Goal: Task Accomplishment & Management: Use online tool/utility

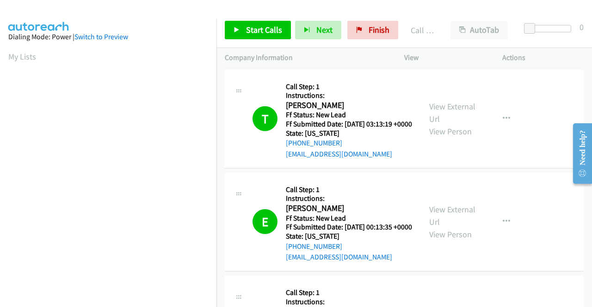
scroll to position [211, 0]
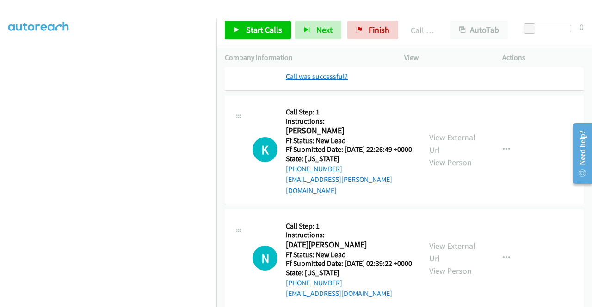
click at [324, 81] on link "Call was successful?" at bounding box center [317, 76] width 62 height 9
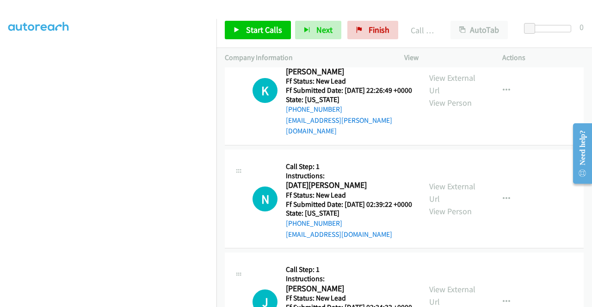
scroll to position [3235, 0]
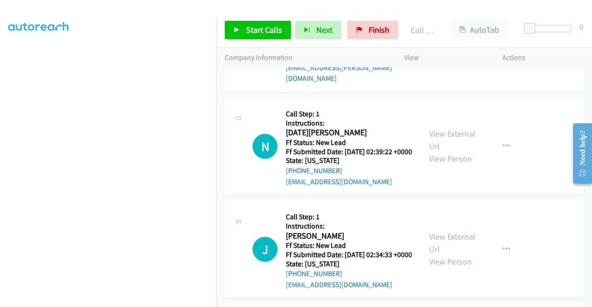
drag, startPoint x: 516, startPoint y: 193, endPoint x: 487, endPoint y: 191, distance: 29.1
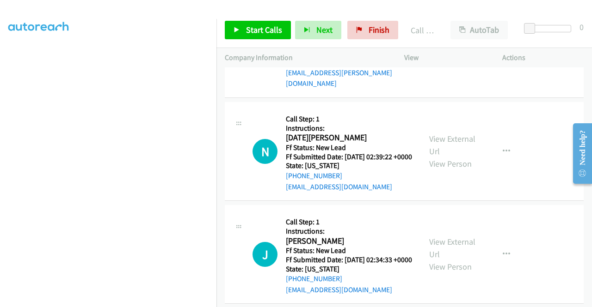
scroll to position [3281, 0]
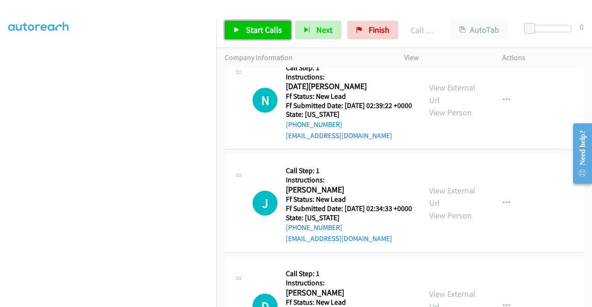
drag, startPoint x: 278, startPoint y: 30, endPoint x: 279, endPoint y: 41, distance: 11.1
click at [278, 30] on span "Start Calls" at bounding box center [264, 29] width 36 height 11
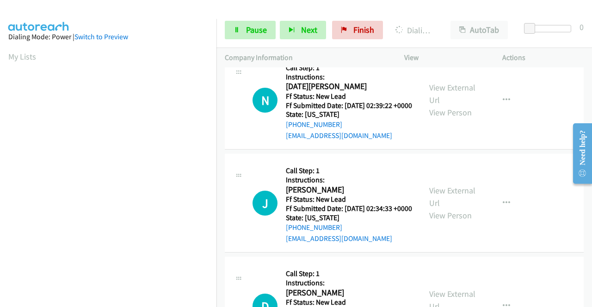
scroll to position [211, 0]
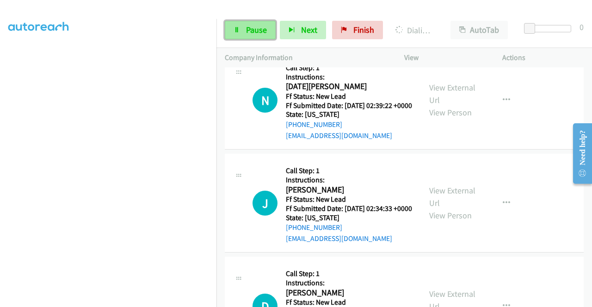
click at [255, 29] on span "Pause" at bounding box center [256, 29] width 21 height 11
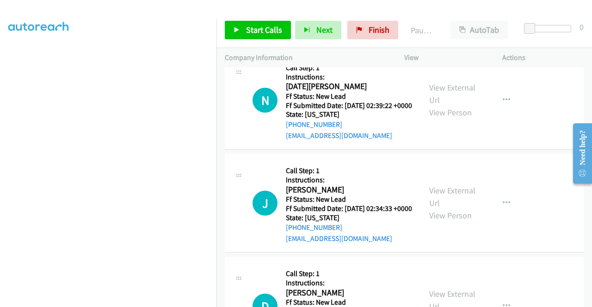
scroll to position [0, 0]
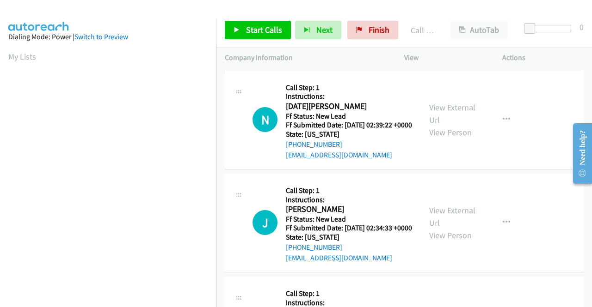
click at [332, 56] on link "Call was successful?" at bounding box center [317, 52] width 62 height 9
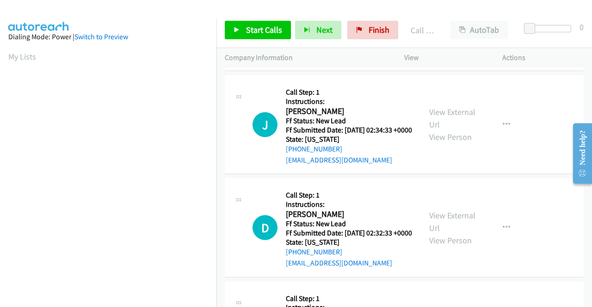
scroll to position [3420, 0]
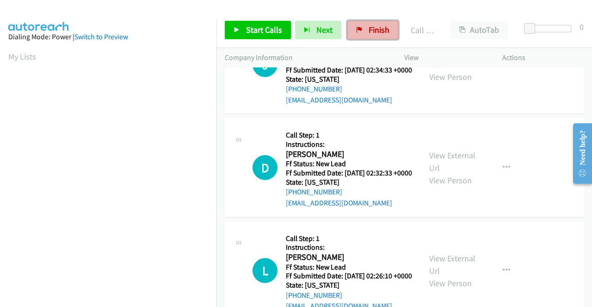
click at [364, 32] on link "Finish" at bounding box center [372, 30] width 51 height 18
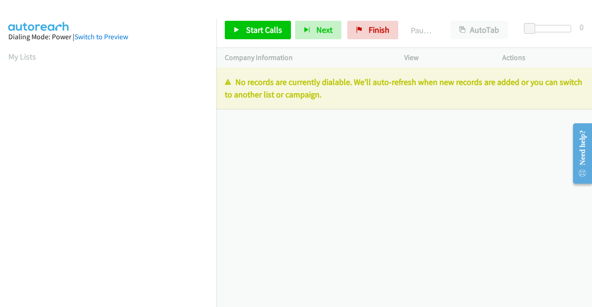
drag, startPoint x: 476, startPoint y: 183, endPoint x: 423, endPoint y: 127, distance: 76.8
click at [476, 183] on div "[PHONE_NUMBER] Call failed - Please reload the list and try again The Callbar F…" at bounding box center [403, 187] width 375 height 240
click at [360, 28] on link "Finish" at bounding box center [372, 30] width 51 height 18
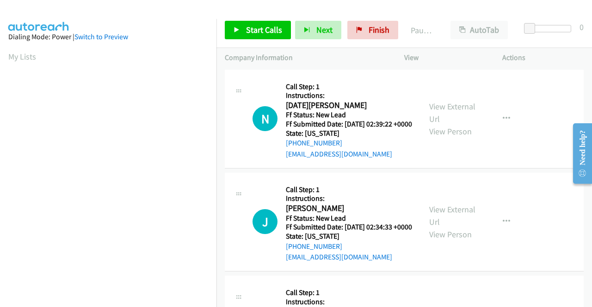
drag, startPoint x: 537, startPoint y: 54, endPoint x: 420, endPoint y: 78, distance: 119.8
click at [537, 54] on p "Actions" at bounding box center [542, 57] width 81 height 11
click at [439, 109] on link "View External Url" at bounding box center [452, 112] width 46 height 23
click at [452, 226] on link "View External Url" at bounding box center [452, 215] width 46 height 23
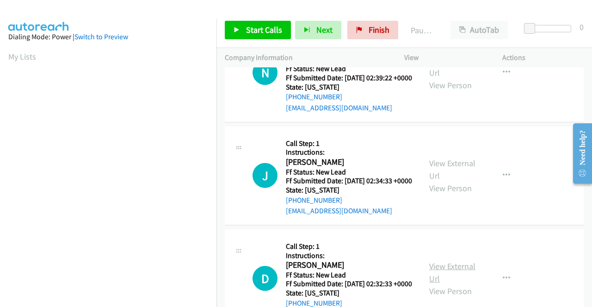
click at [462, 284] on link "View External Url" at bounding box center [452, 272] width 46 height 23
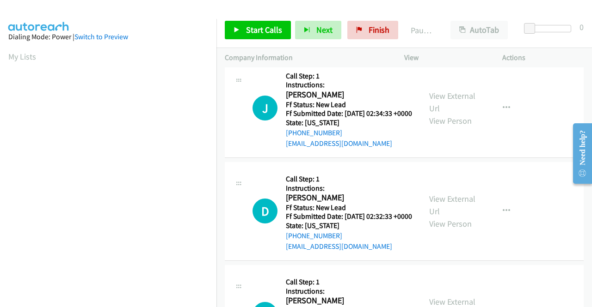
scroll to position [185, 0]
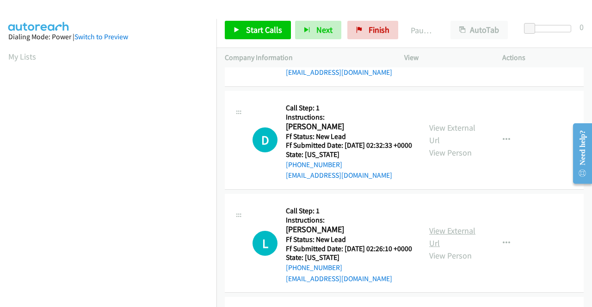
click at [452, 249] on link "View External Url" at bounding box center [452, 237] width 46 height 23
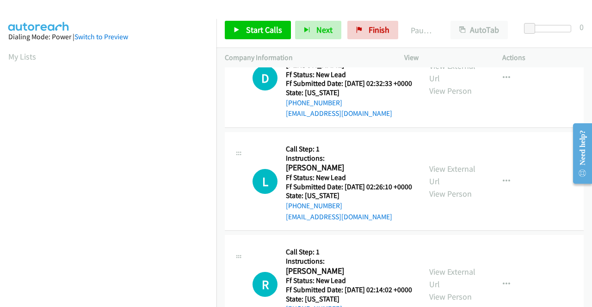
scroll to position [323, 0]
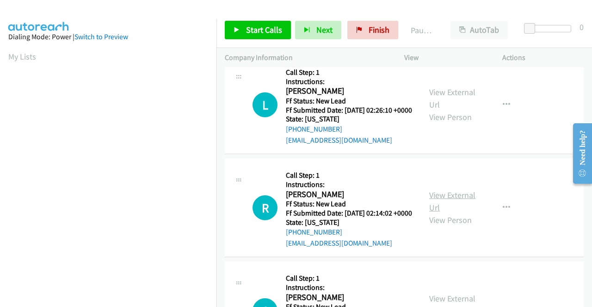
click at [442, 213] on link "View External Url" at bounding box center [452, 201] width 46 height 23
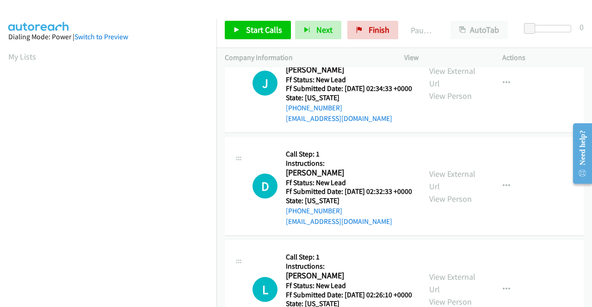
scroll to position [0, 0]
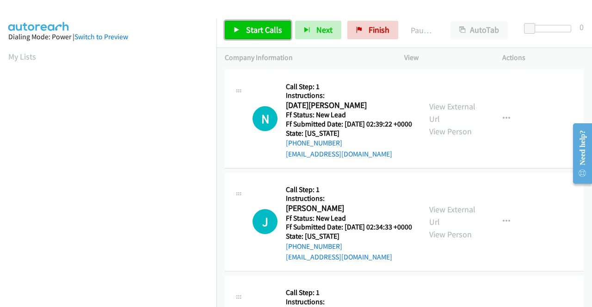
click at [259, 26] on span "Start Calls" at bounding box center [264, 29] width 36 height 11
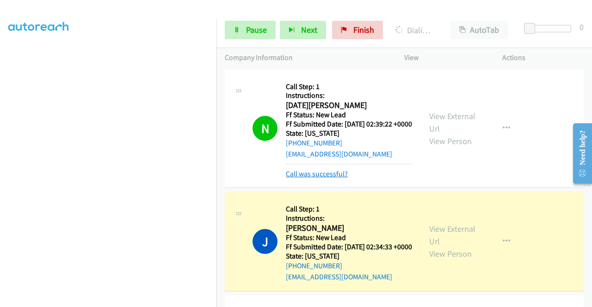
click at [338, 178] on link "Call was successful?" at bounding box center [317, 174] width 62 height 9
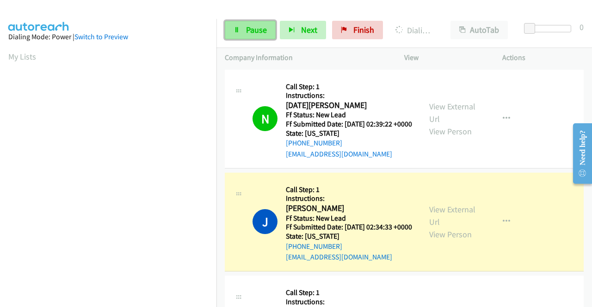
click at [254, 32] on span "Pause" at bounding box center [256, 29] width 21 height 11
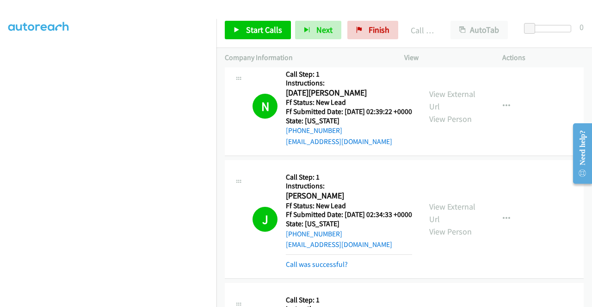
scroll to position [46, 0]
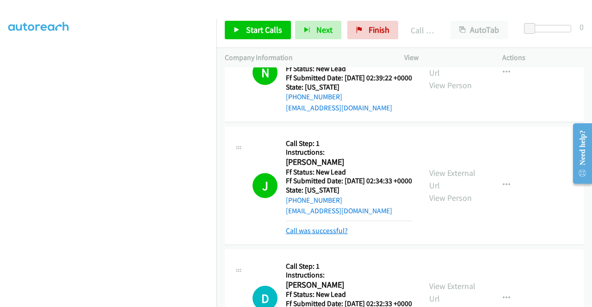
click at [331, 235] on link "Call was successful?" at bounding box center [317, 230] width 62 height 9
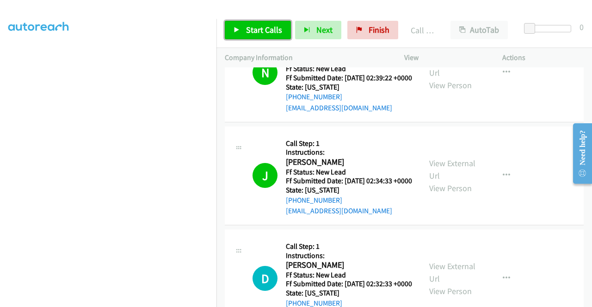
click at [241, 33] on link "Start Calls" at bounding box center [258, 30] width 66 height 18
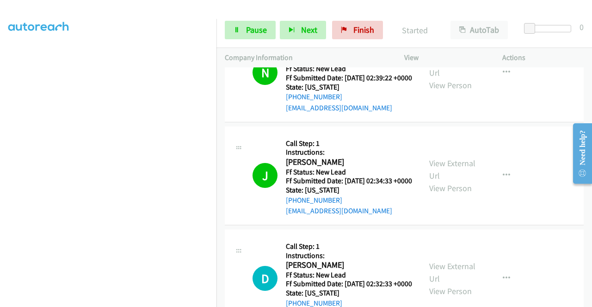
scroll to position [92, 0]
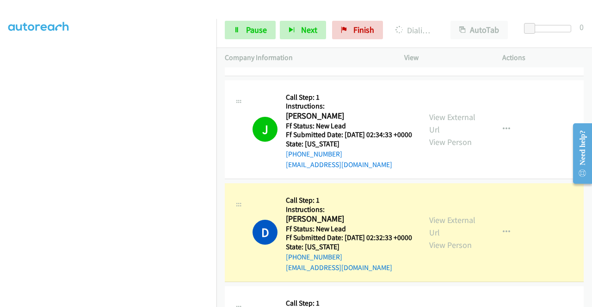
click at [559, 53] on p "Actions" at bounding box center [542, 57] width 81 height 11
click at [266, 30] on link "Pause" at bounding box center [250, 30] width 51 height 18
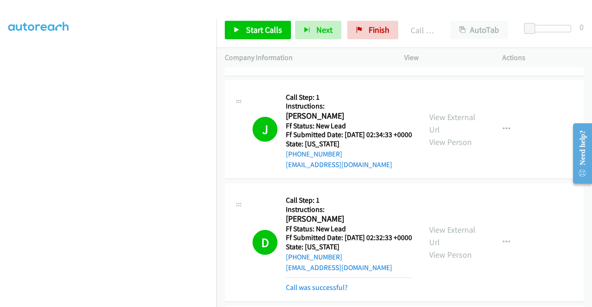
scroll to position [26, 0]
drag, startPoint x: 344, startPoint y: 277, endPoint x: 351, endPoint y: 281, distance: 8.7
click at [351, 281] on div "Callback Scheduled Call Step: 1 Instructions: Debbie Kern America/Chicago Ff St…" at bounding box center [349, 243] width 126 height 102
copy div "+1 951-544-7100"
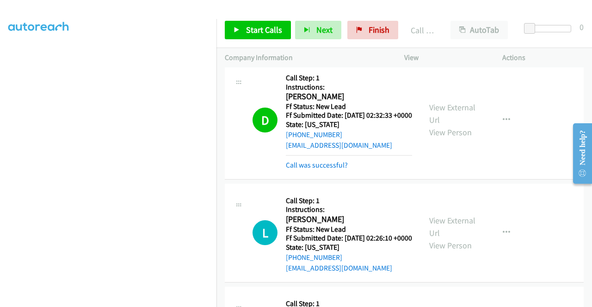
scroll to position [231, 0]
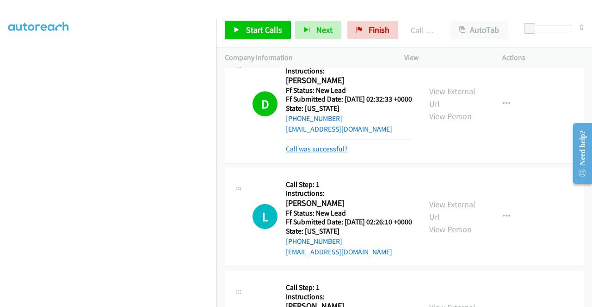
click at [323, 153] on link "Call was successful?" at bounding box center [317, 149] width 62 height 9
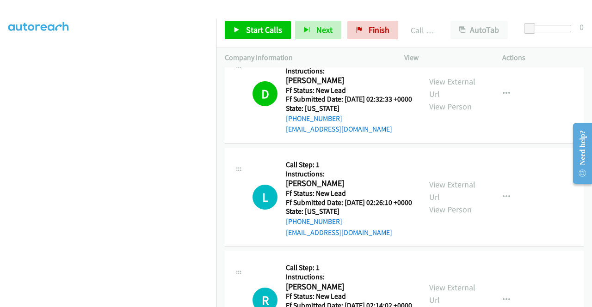
scroll to position [72, 0]
drag, startPoint x: 347, startPoint y: 256, endPoint x: 297, endPoint y: 258, distance: 49.9
click at [297, 227] on div "+1 708-690-6475" at bounding box center [349, 221] width 126 height 11
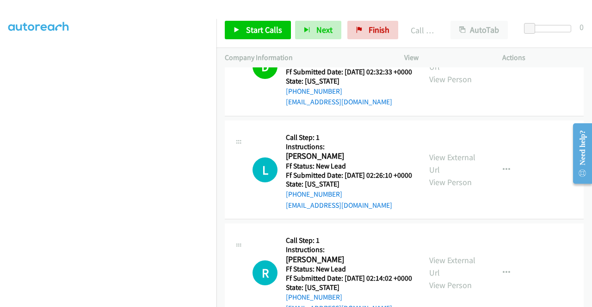
scroll to position [277, 0]
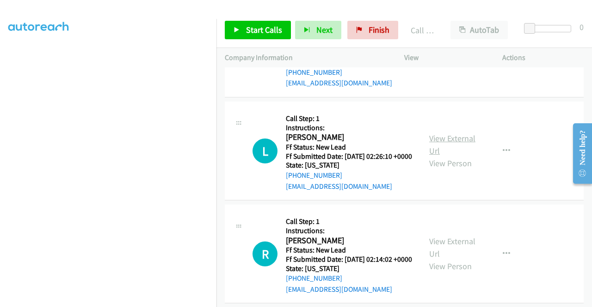
click at [467, 156] on link "View External Url" at bounding box center [452, 144] width 46 height 23
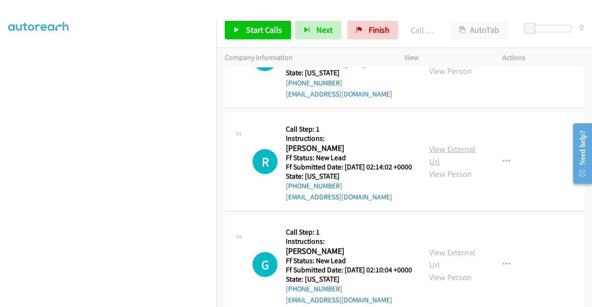
click at [467, 167] on link "View External Url" at bounding box center [452, 155] width 46 height 23
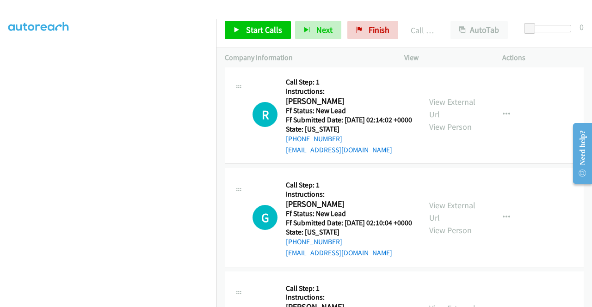
scroll to position [462, 0]
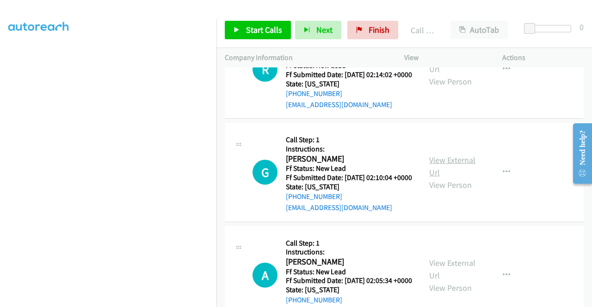
click at [466, 178] on link "View External Url" at bounding box center [452, 166] width 46 height 23
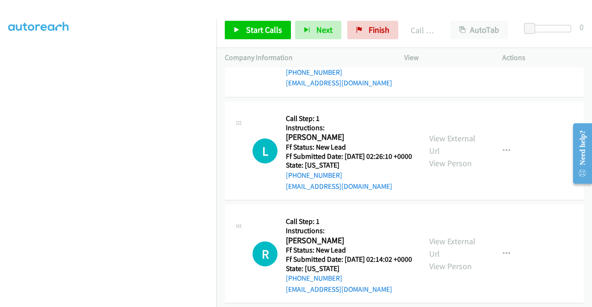
scroll to position [118, 0]
click at [238, 25] on link "Start Calls" at bounding box center [258, 30] width 66 height 18
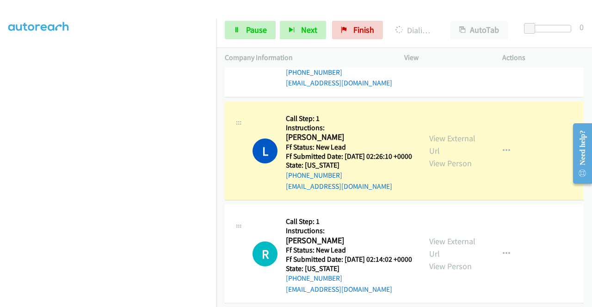
scroll to position [72, 0]
drag, startPoint x: 246, startPoint y: 26, endPoint x: 274, endPoint y: 10, distance: 32.5
click at [246, 26] on span "Pause" at bounding box center [256, 29] width 21 height 11
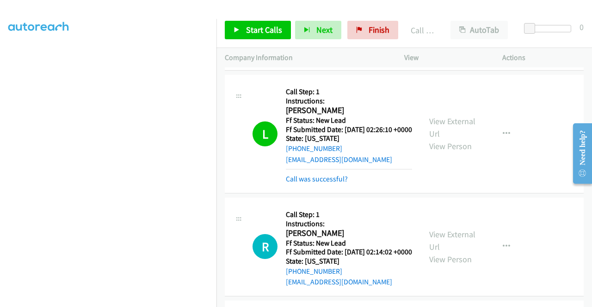
scroll to position [323, 0]
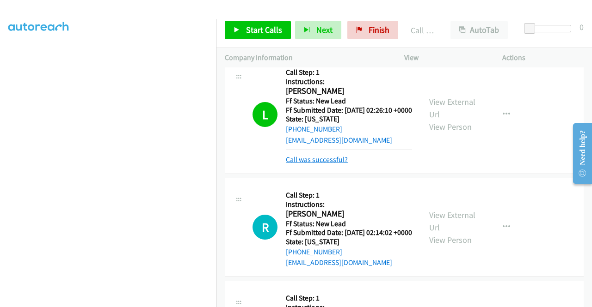
click at [342, 164] on link "Call was successful?" at bounding box center [317, 159] width 62 height 9
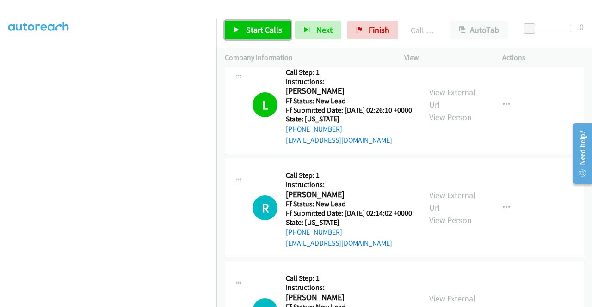
drag, startPoint x: 262, startPoint y: 33, endPoint x: 301, endPoint y: 9, distance: 45.4
click at [262, 33] on span "Start Calls" at bounding box center [264, 29] width 36 height 11
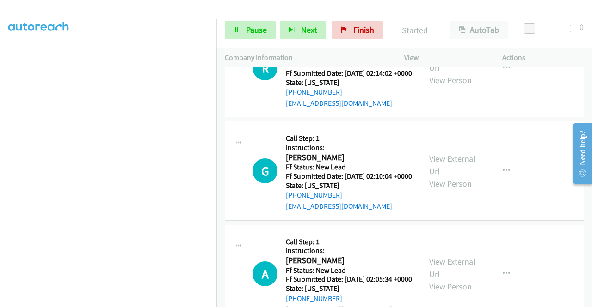
scroll to position [508, 0]
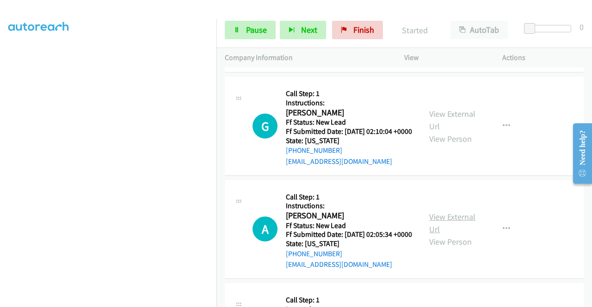
click at [457, 235] on link "View External Url" at bounding box center [452, 223] width 46 height 23
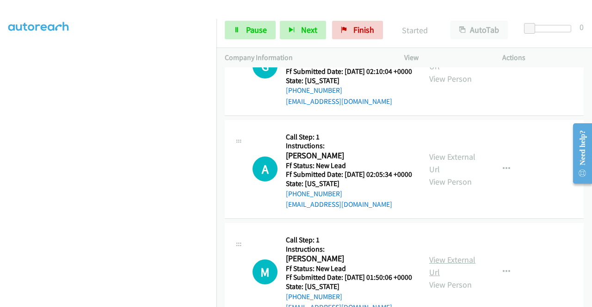
scroll to position [647, 0]
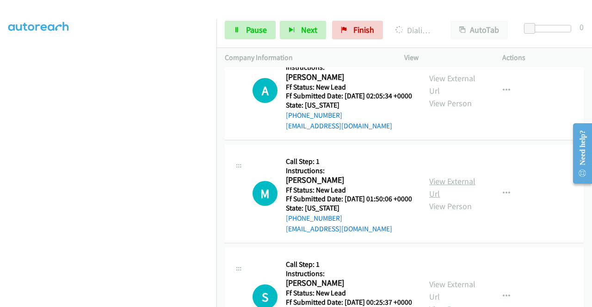
click at [455, 199] on link "View External Url" at bounding box center [452, 187] width 46 height 23
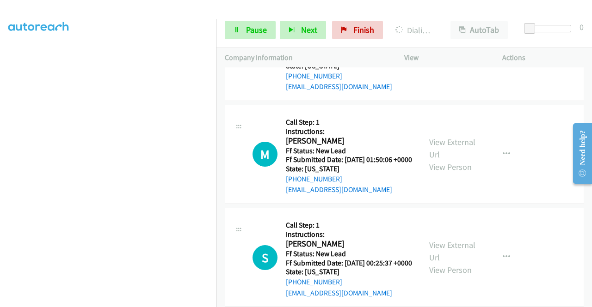
scroll to position [739, 0]
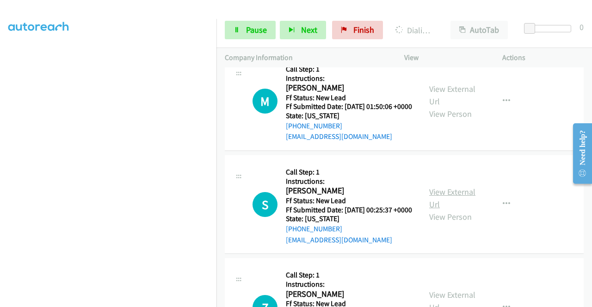
click at [457, 210] on link "View External Url" at bounding box center [452, 198] width 46 height 23
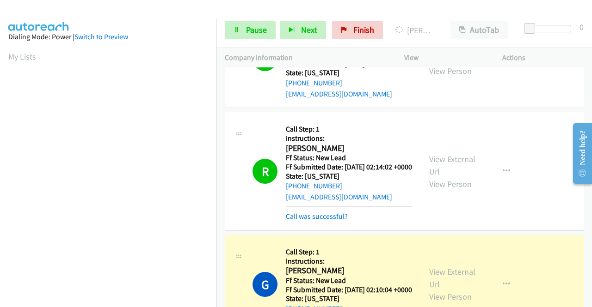
scroll to position [185, 0]
click at [299, 222] on div "Call was successful?" at bounding box center [349, 216] width 126 height 11
click at [298, 221] on link "Call was successful?" at bounding box center [317, 216] width 62 height 9
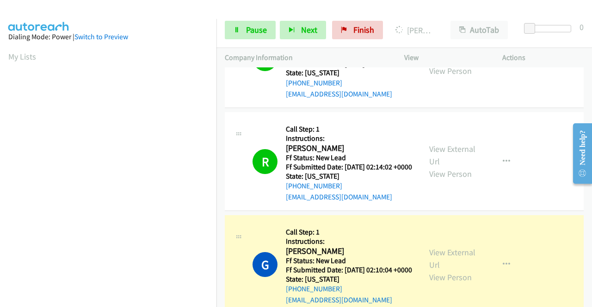
scroll to position [211, 0]
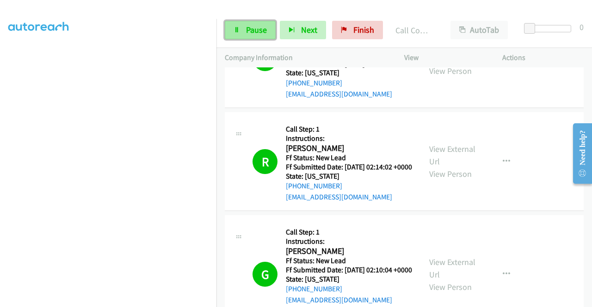
click at [253, 28] on span "Pause" at bounding box center [256, 29] width 21 height 11
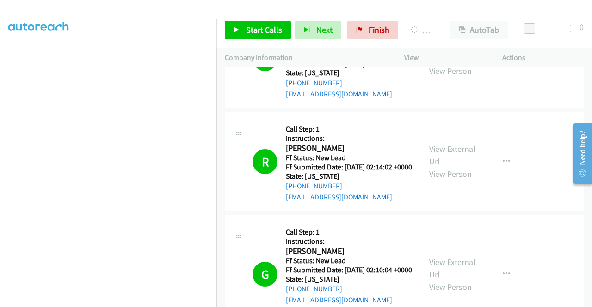
scroll to position [555, 0]
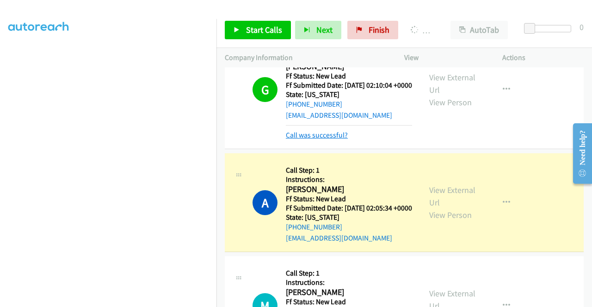
click at [343, 140] on link "Call was successful?" at bounding box center [317, 135] width 62 height 9
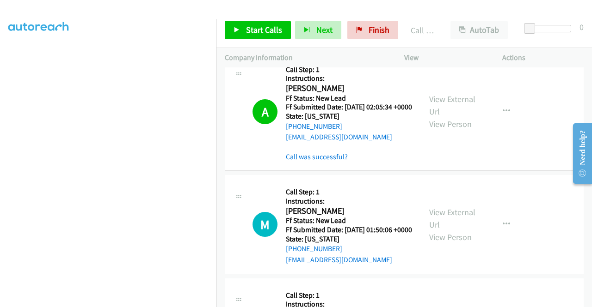
scroll to position [693, 0]
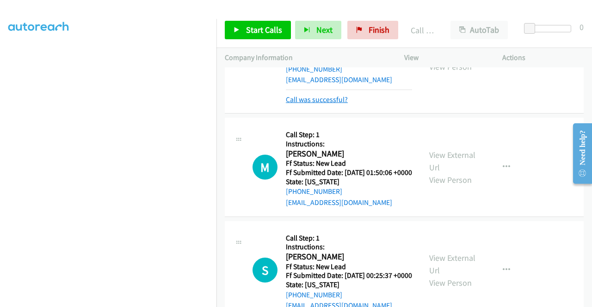
click at [329, 104] on link "Call was successful?" at bounding box center [317, 99] width 62 height 9
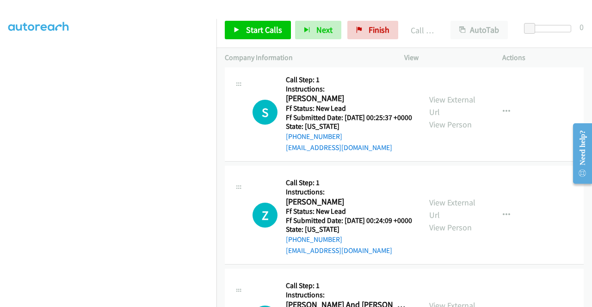
scroll to position [878, 0]
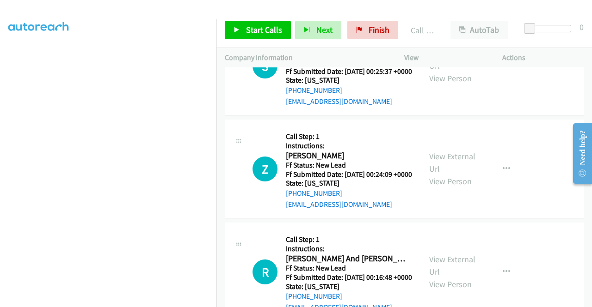
click at [522, 118] on td "S Callback Scheduled Call Step: 1 Instructions: Shanequa Dennie America/New_Yor…" at bounding box center [403, 66] width 375 height 103
click at [538, 49] on div "Actions" at bounding box center [543, 57] width 98 height 19
click at [448, 174] on link "View External Url" at bounding box center [452, 162] width 46 height 23
click at [250, 31] on span "Start Calls" at bounding box center [264, 29] width 36 height 11
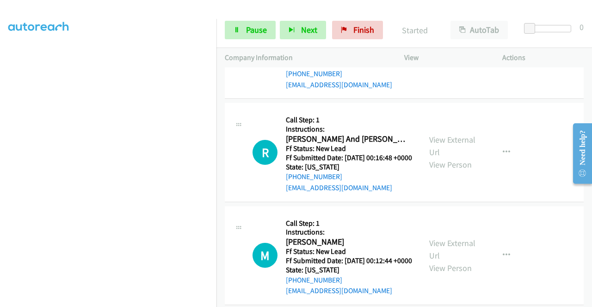
scroll to position [1017, 0]
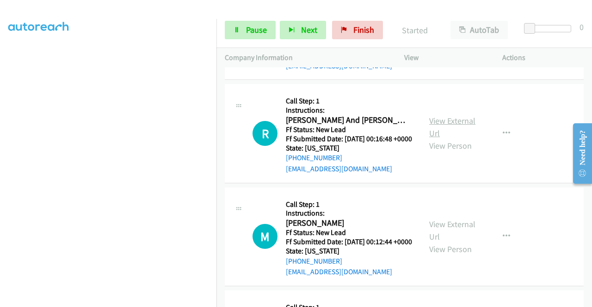
click at [442, 139] on link "View External Url" at bounding box center [452, 127] width 46 height 23
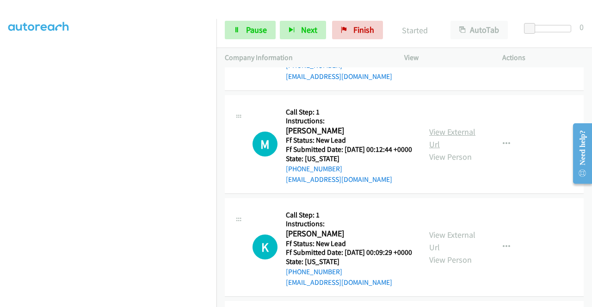
click at [445, 150] on link "View External Url" at bounding box center [452, 138] width 46 height 23
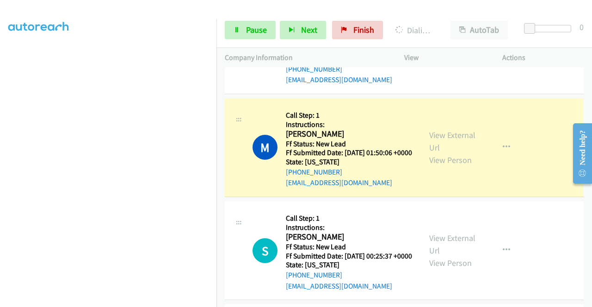
scroll to position [0, 0]
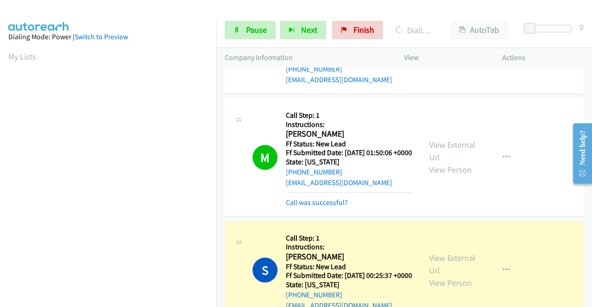
drag, startPoint x: 335, startPoint y: 279, endPoint x: 255, endPoint y: 238, distance: 90.1
click at [335, 207] on link "Call was successful?" at bounding box center [317, 202] width 62 height 9
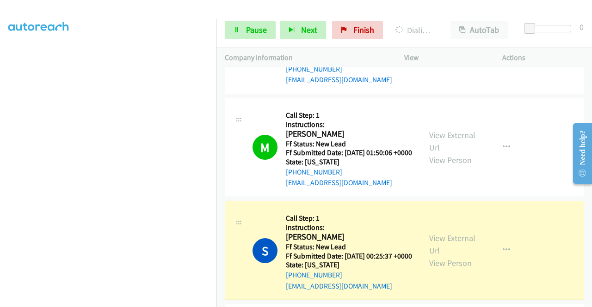
scroll to position [211, 0]
click at [266, 33] on span "Pause" at bounding box center [256, 29] width 21 height 11
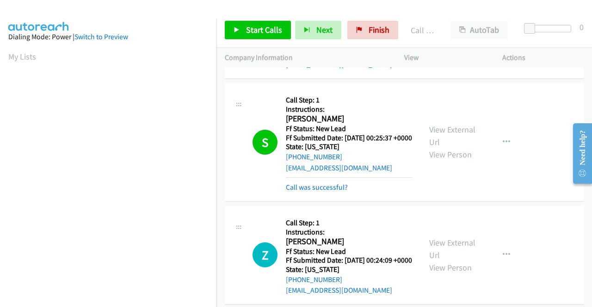
scroll to position [832, 0]
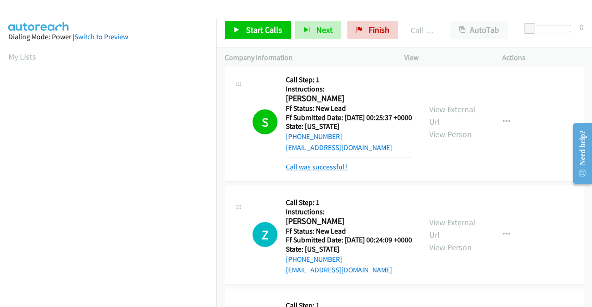
click at [309, 171] on link "Call was successful?" at bounding box center [317, 167] width 62 height 9
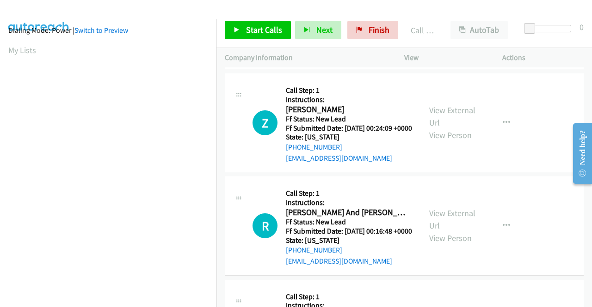
scroll to position [6, 0]
click at [374, 30] on span "Finish" at bounding box center [378, 29] width 21 height 11
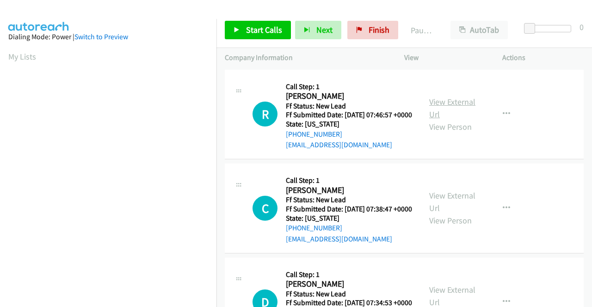
click at [442, 107] on link "View External Url" at bounding box center [452, 108] width 46 height 23
click at [453, 207] on link "View External Url" at bounding box center [452, 201] width 46 height 23
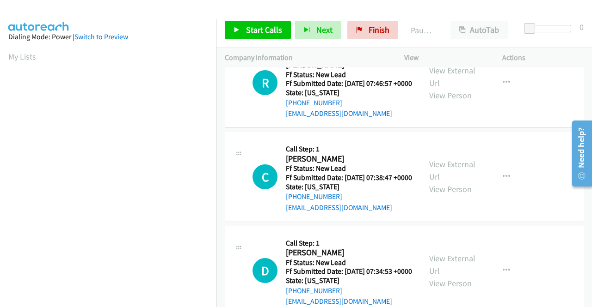
scroll to position [46, 0]
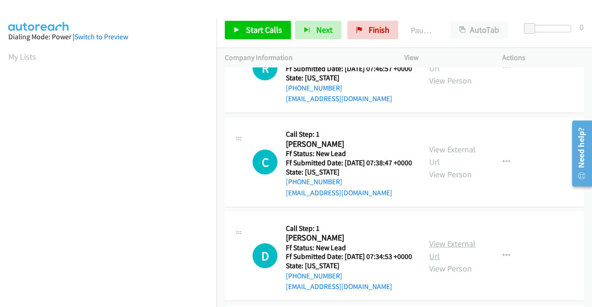
click at [450, 262] on link "View External Url" at bounding box center [452, 249] width 46 height 23
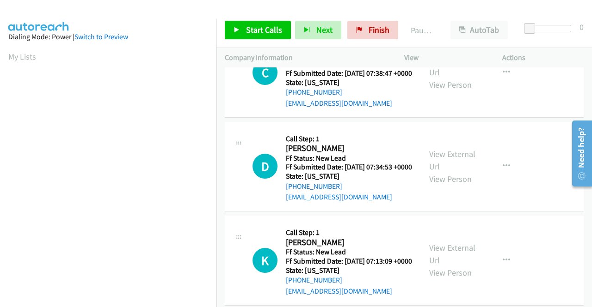
scroll to position [139, 0]
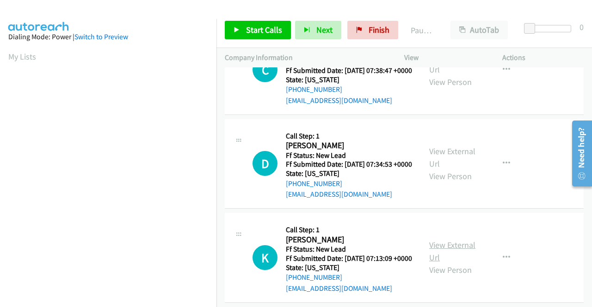
click at [462, 263] on link "View External Url" at bounding box center [452, 251] width 46 height 23
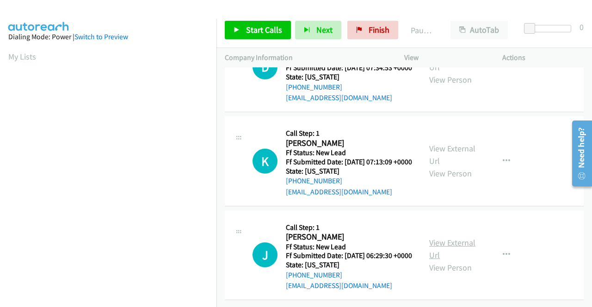
scroll to position [277, 0]
click at [451, 242] on link "View External Url" at bounding box center [452, 249] width 46 height 23
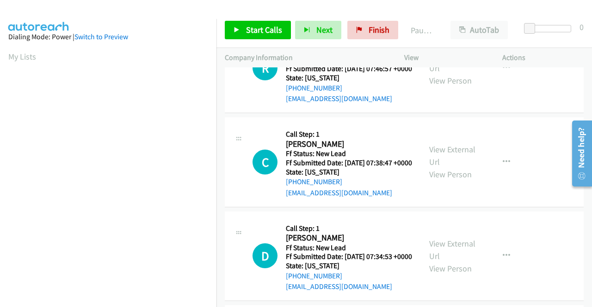
scroll to position [0, 0]
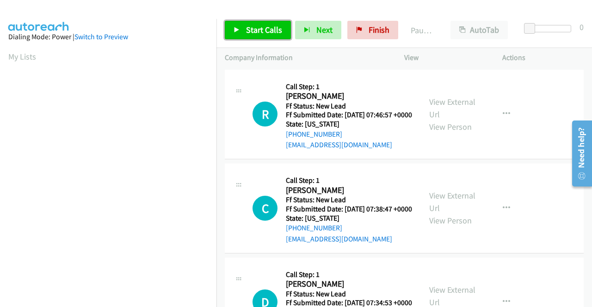
click at [256, 22] on link "Start Calls" at bounding box center [258, 30] width 66 height 18
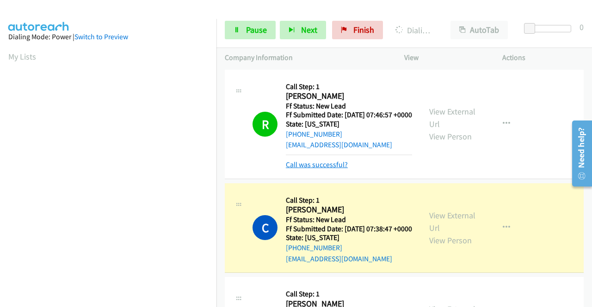
click at [322, 169] on link "Call was successful?" at bounding box center [317, 164] width 62 height 9
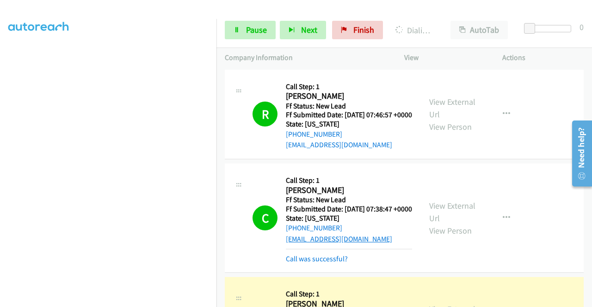
scroll to position [92, 0]
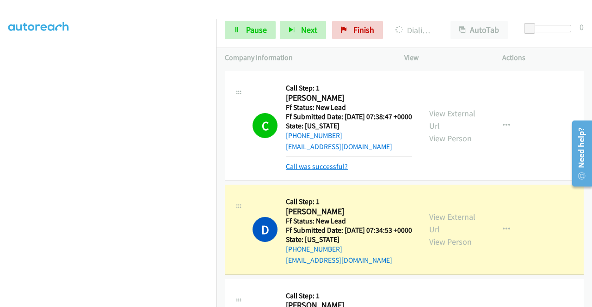
click at [341, 171] on link "Call was successful?" at bounding box center [317, 166] width 62 height 9
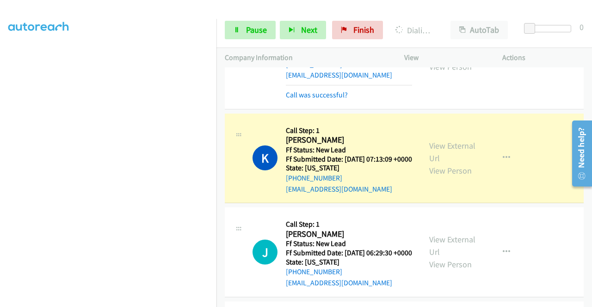
scroll to position [213, 0]
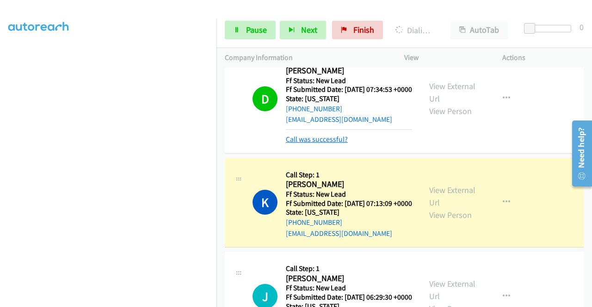
click at [325, 144] on link "Call was successful?" at bounding box center [317, 139] width 62 height 9
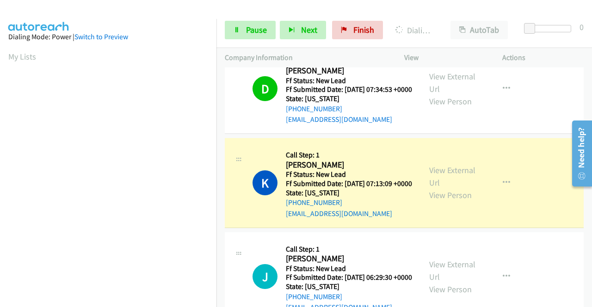
scroll to position [46, 0]
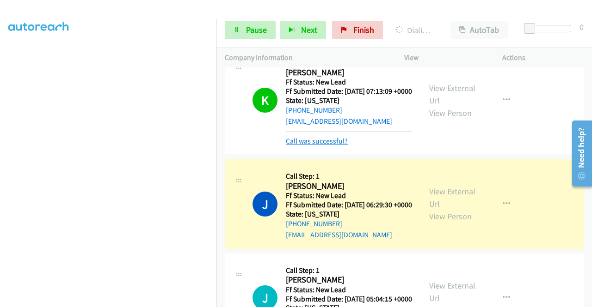
click at [327, 146] on link "Call was successful?" at bounding box center [317, 141] width 62 height 9
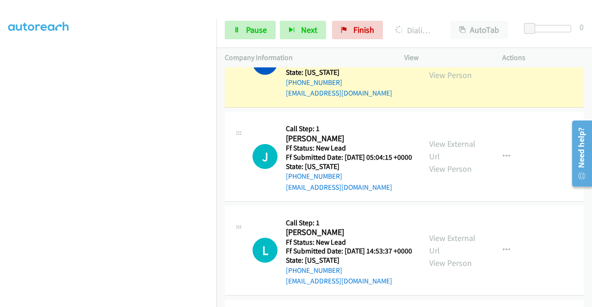
scroll to position [445, 0]
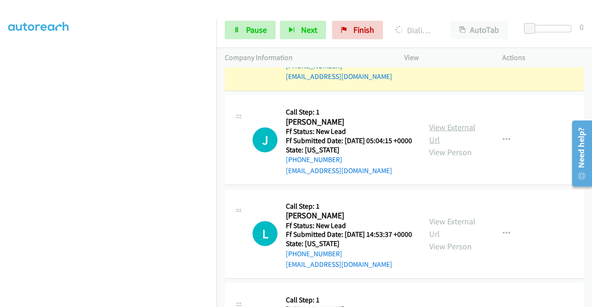
click at [460, 145] on link "View External Url" at bounding box center [452, 133] width 46 height 23
click at [453, 239] on link "View External Url" at bounding box center [452, 227] width 46 height 23
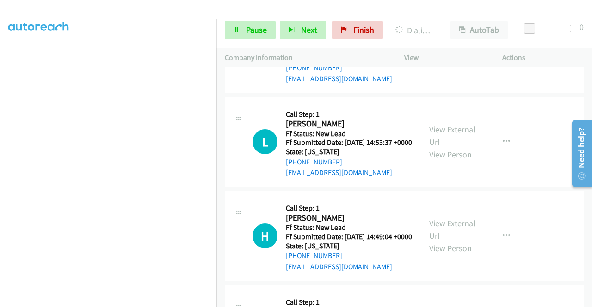
scroll to position [537, 0]
click at [444, 241] on link "View External Url" at bounding box center [452, 229] width 46 height 23
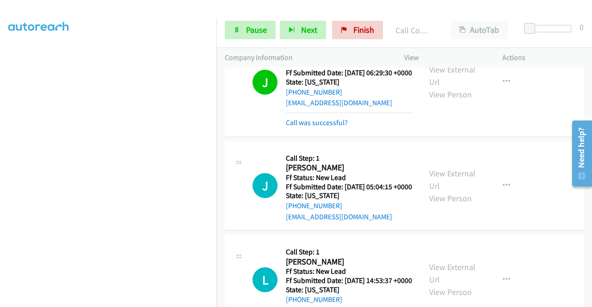
scroll to position [418, 0]
click at [324, 128] on link "Call was successful?" at bounding box center [317, 123] width 62 height 9
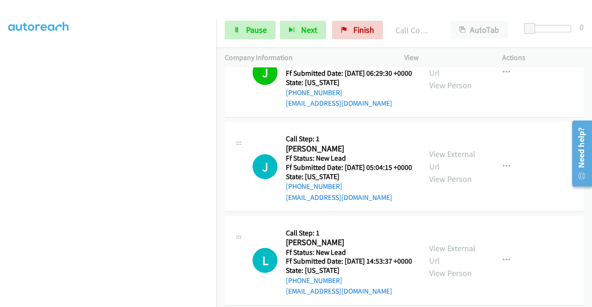
scroll to position [464, 0]
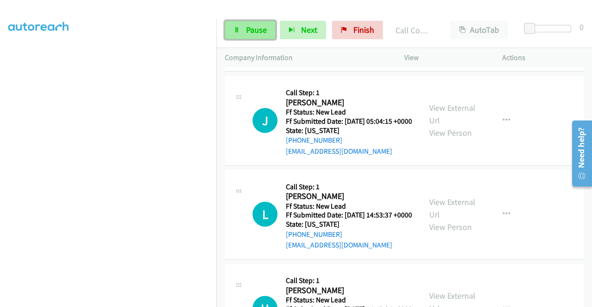
click at [256, 32] on span "Pause" at bounding box center [256, 29] width 21 height 11
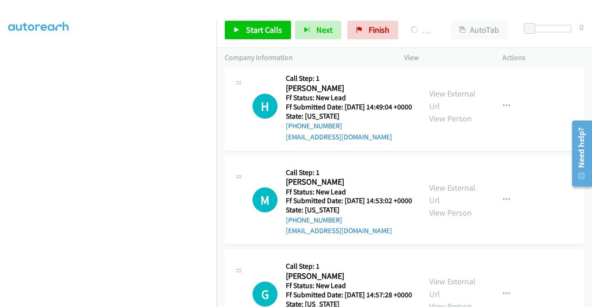
scroll to position [695, 0]
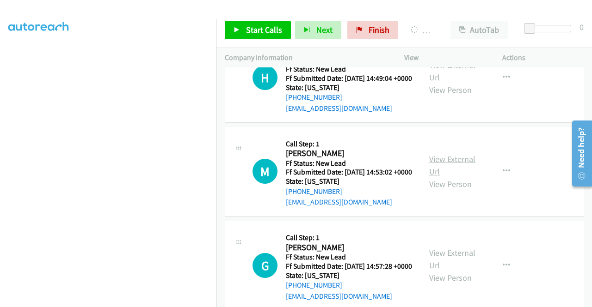
click at [455, 177] on link "View External Url" at bounding box center [452, 165] width 46 height 23
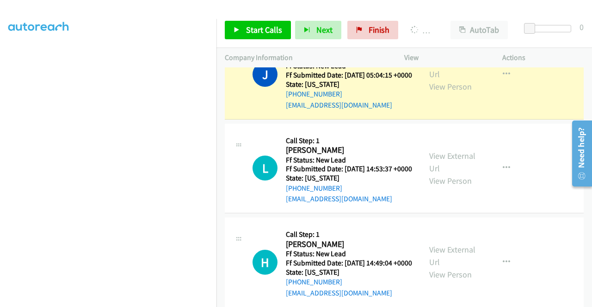
scroll to position [26, 0]
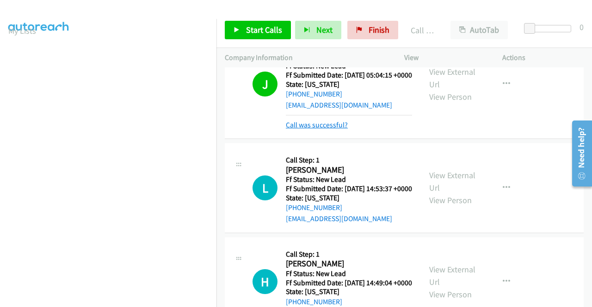
click at [323, 129] on link "Call was successful?" at bounding box center [317, 125] width 62 height 9
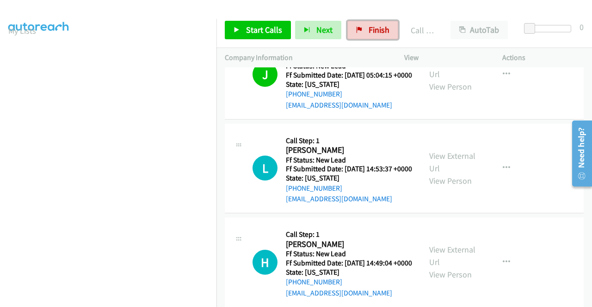
click at [381, 28] on span "Finish" at bounding box center [378, 29] width 21 height 11
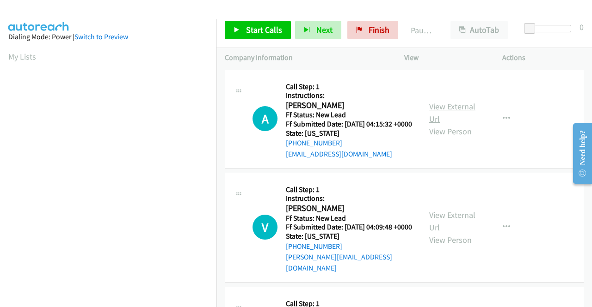
click at [467, 111] on link "View External Url" at bounding box center [452, 112] width 46 height 23
click at [446, 230] on div "View External Url View Person" at bounding box center [453, 227] width 48 height 37
click at [444, 224] on link "View External Url" at bounding box center [452, 221] width 46 height 23
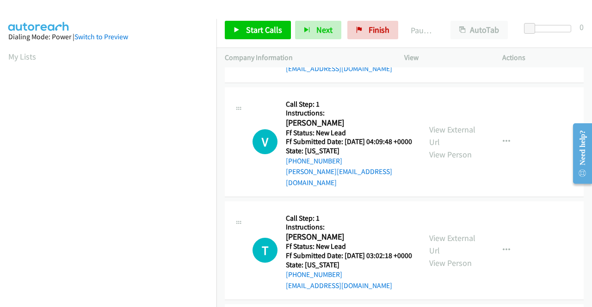
scroll to position [92, 0]
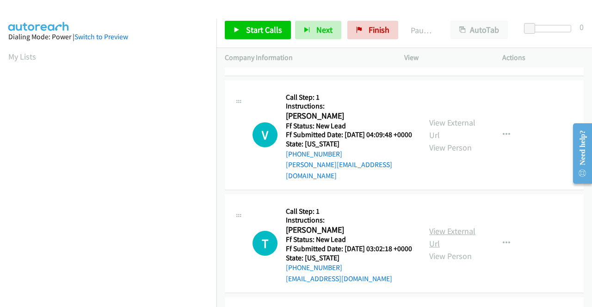
click at [465, 240] on link "View External Url" at bounding box center [452, 237] width 46 height 23
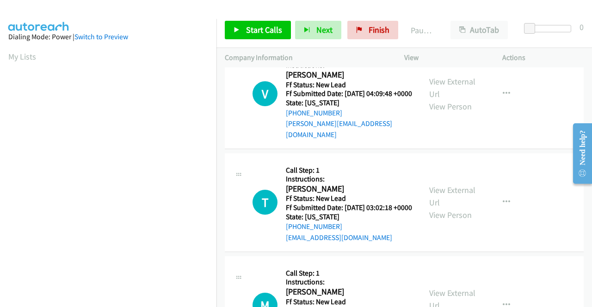
scroll to position [185, 0]
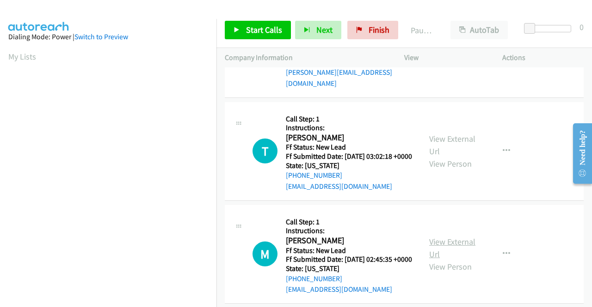
click at [451, 260] on link "View External Url" at bounding box center [452, 248] width 46 height 23
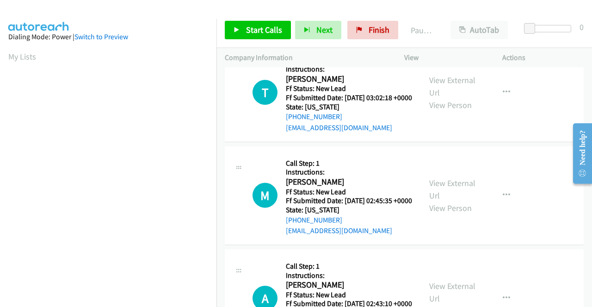
scroll to position [277, 0]
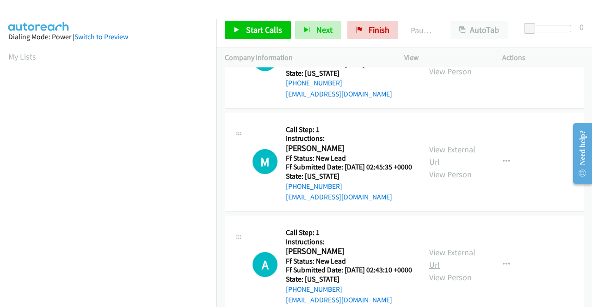
click at [457, 270] on link "View External Url" at bounding box center [452, 258] width 46 height 23
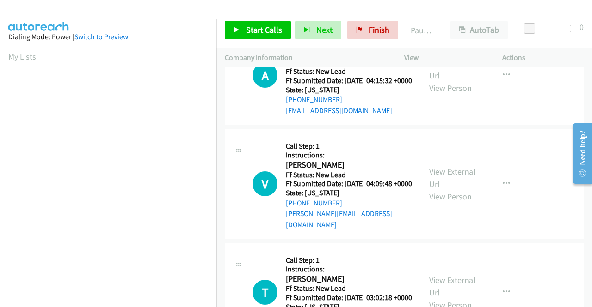
scroll to position [0, 0]
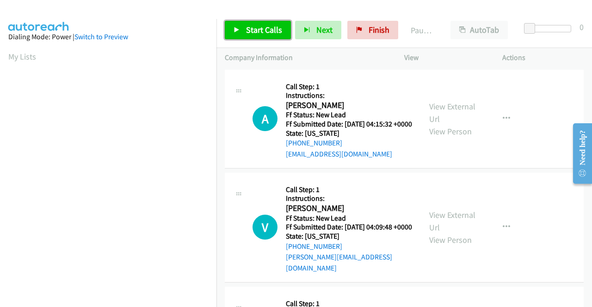
click at [253, 29] on span "Start Calls" at bounding box center [264, 29] width 36 height 11
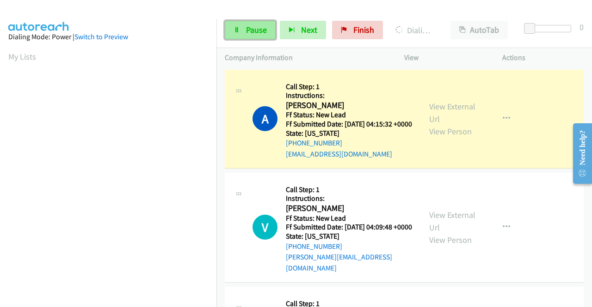
click at [262, 33] on span "Pause" at bounding box center [256, 29] width 21 height 11
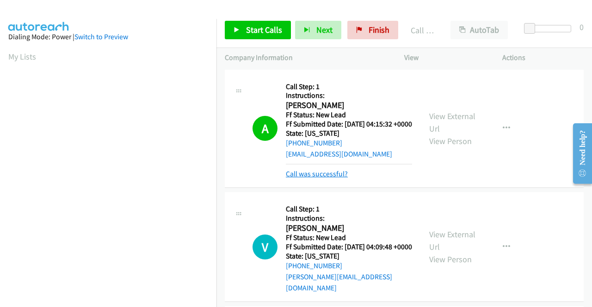
click at [319, 178] on link "Call was successful?" at bounding box center [317, 174] width 62 height 9
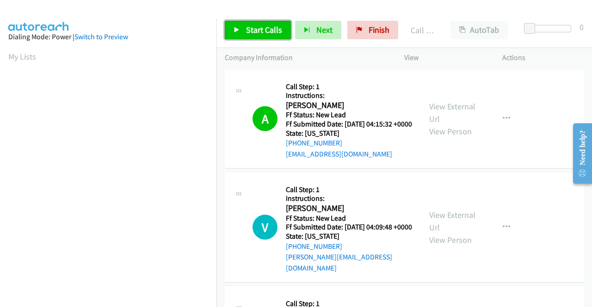
click at [256, 31] on span "Start Calls" at bounding box center [264, 29] width 36 height 11
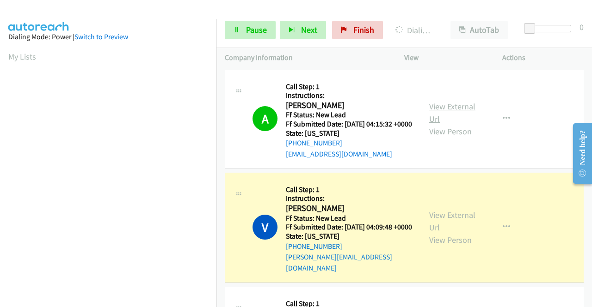
click at [457, 111] on link "View External Url" at bounding box center [452, 112] width 46 height 23
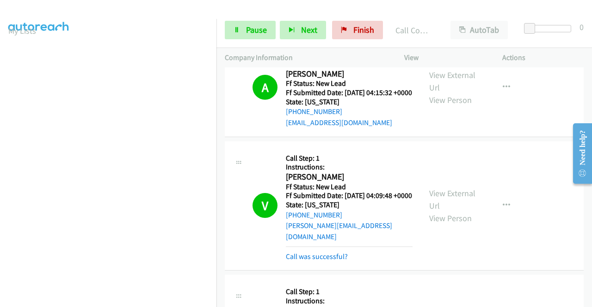
scroll to position [46, 0]
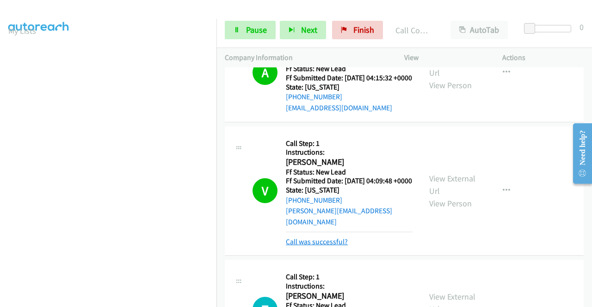
click at [314, 246] on link "Call was successful?" at bounding box center [317, 242] width 62 height 9
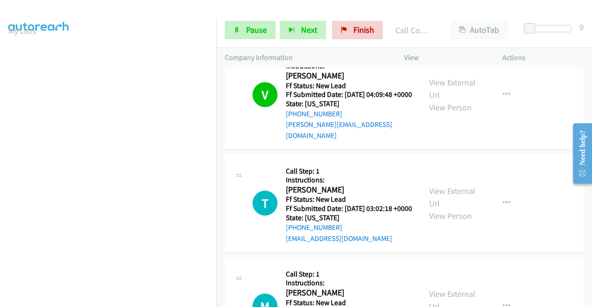
scroll to position [139, 0]
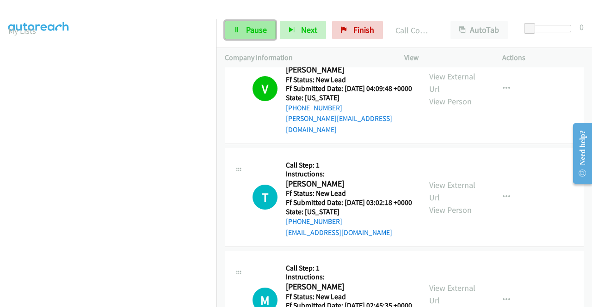
click at [256, 34] on span "Pause" at bounding box center [256, 29] width 21 height 11
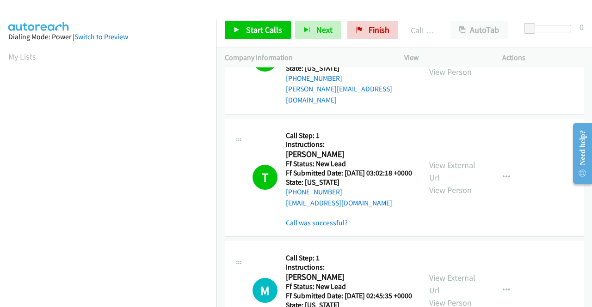
scroll to position [231, 0]
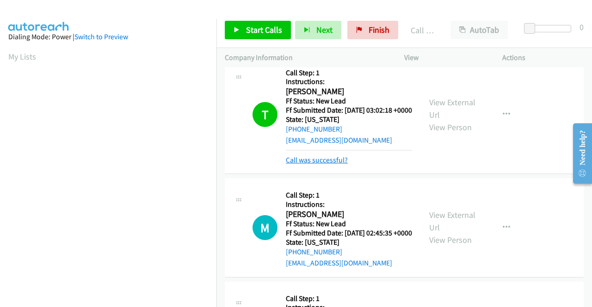
click at [342, 165] on link "Call was successful?" at bounding box center [317, 160] width 62 height 9
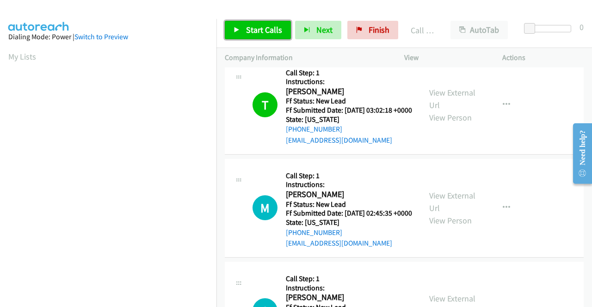
click at [262, 29] on span "Start Calls" at bounding box center [264, 29] width 36 height 11
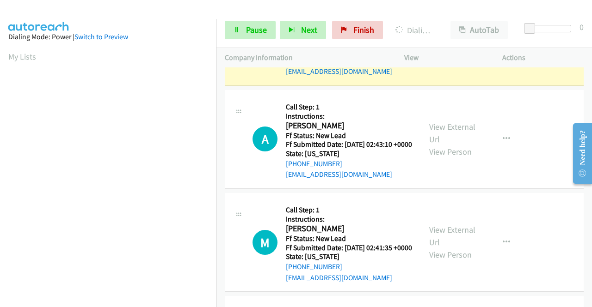
scroll to position [416, 0]
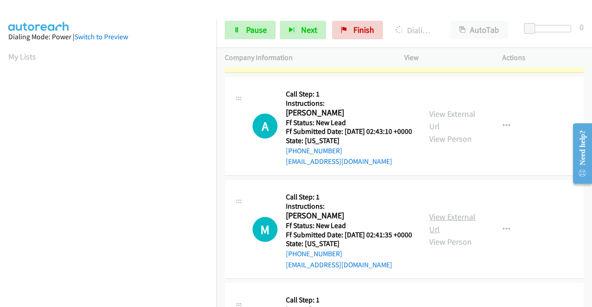
click at [457, 235] on link "View External Url" at bounding box center [452, 223] width 46 height 23
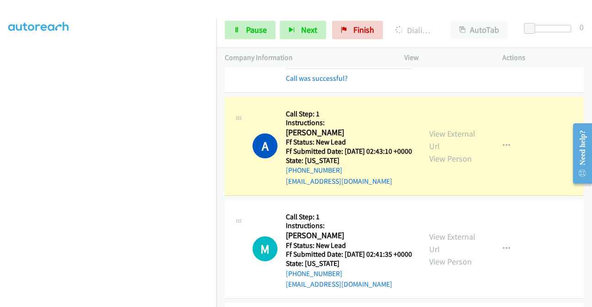
scroll to position [0, 0]
click at [321, 83] on link "Call was successful?" at bounding box center [317, 78] width 62 height 9
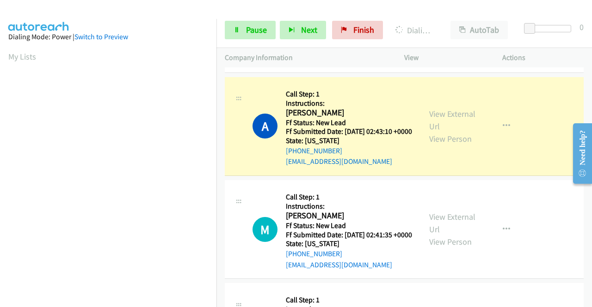
scroll to position [211, 0]
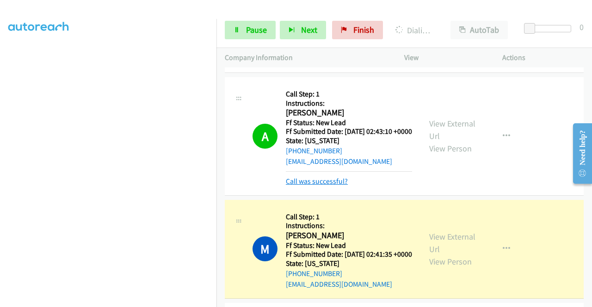
click at [332, 186] on link "Call was successful?" at bounding box center [317, 181] width 62 height 9
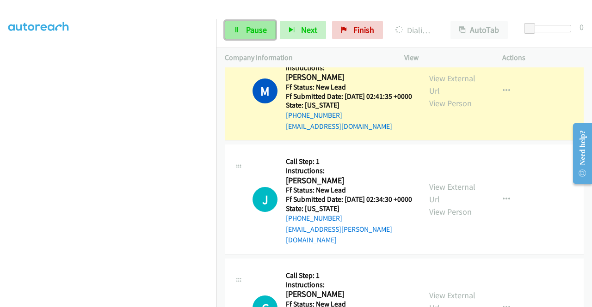
click at [254, 36] on link "Pause" at bounding box center [250, 30] width 51 height 18
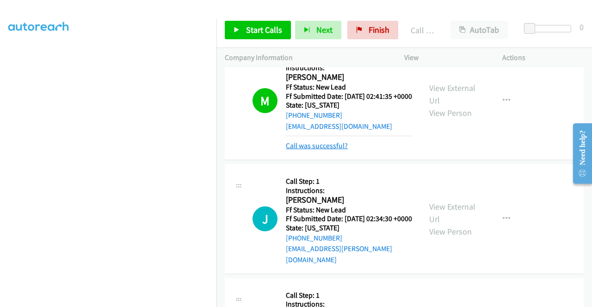
click at [331, 150] on link "Call was successful?" at bounding box center [317, 145] width 62 height 9
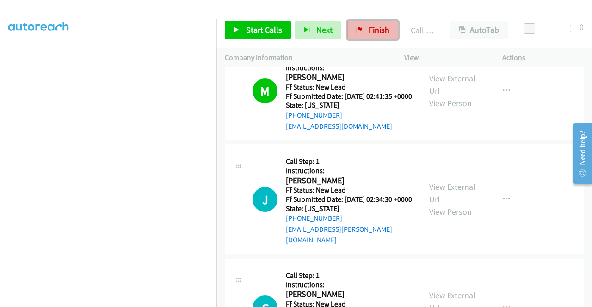
click at [368, 30] on span "Finish" at bounding box center [378, 29] width 21 height 11
